Goal: Navigation & Orientation: Find specific page/section

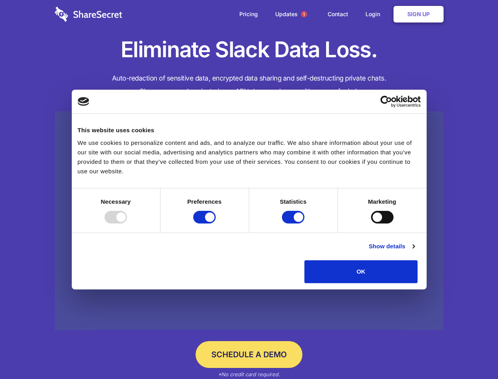
click at [127, 223] on div at bounding box center [116, 217] width 22 height 13
click at [216, 223] on input "Preferences" at bounding box center [204, 217] width 22 height 13
checkbox input "false"
click at [294, 223] on input "Statistics" at bounding box center [293, 217] width 22 height 13
checkbox input "false"
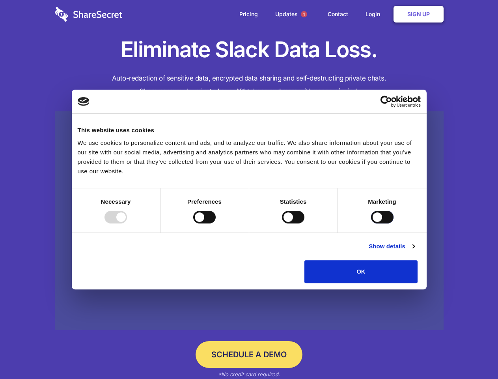
click at [371, 223] on input "Marketing" at bounding box center [382, 217] width 22 height 13
checkbox input "true"
click at [414, 251] on link "Show details" at bounding box center [392, 245] width 46 height 9
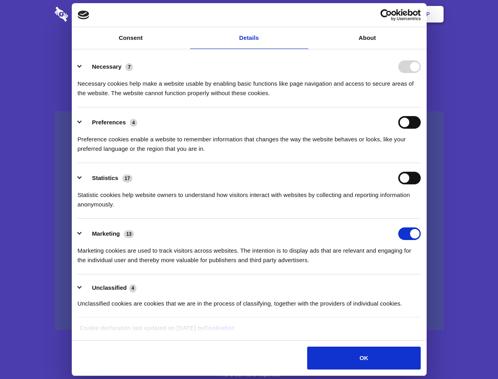
click at [424, 286] on ul "Necessary 7 Necessary cookies help make a website usable by enabling basic func…" at bounding box center [249, 185] width 351 height 266
click at [304, 14] on span "1" at bounding box center [304, 14] width 6 height 6
